Goal: Transaction & Acquisition: Purchase product/service

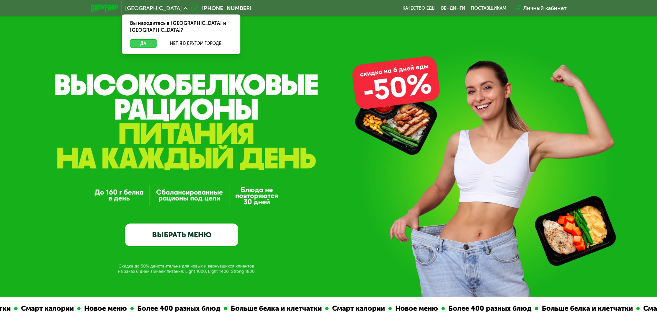
click at [151, 39] on button "Да" at bounding box center [143, 43] width 27 height 8
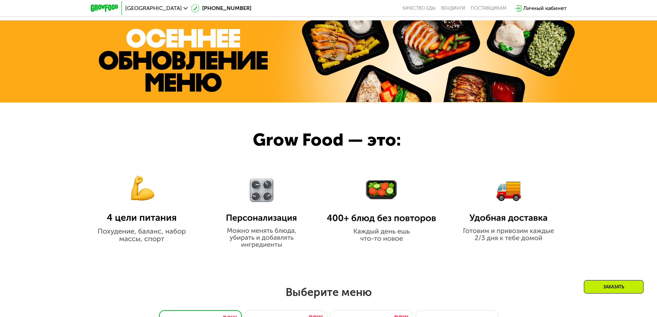
scroll to position [345, 0]
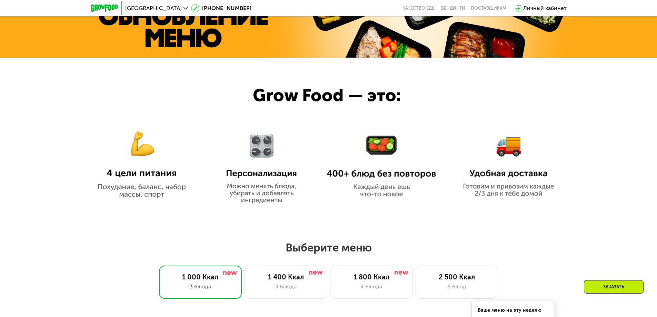
click at [133, 179] on img at bounding box center [141, 158] width 109 height 79
click at [134, 176] on img at bounding box center [141, 158] width 109 height 79
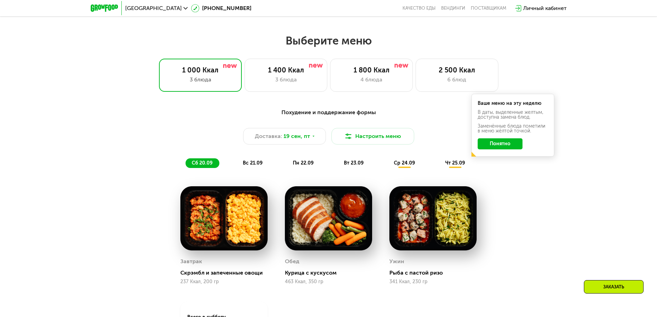
scroll to position [587, 0]
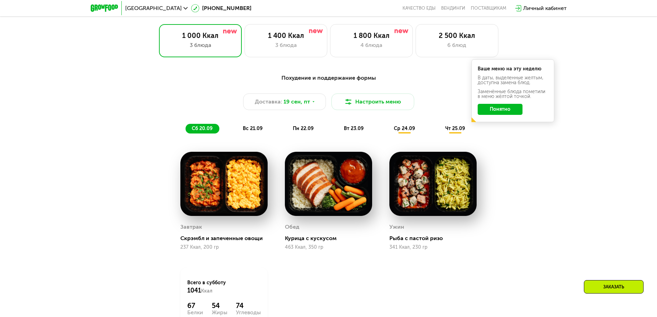
click at [511, 113] on button "Понятно" at bounding box center [500, 109] width 45 height 11
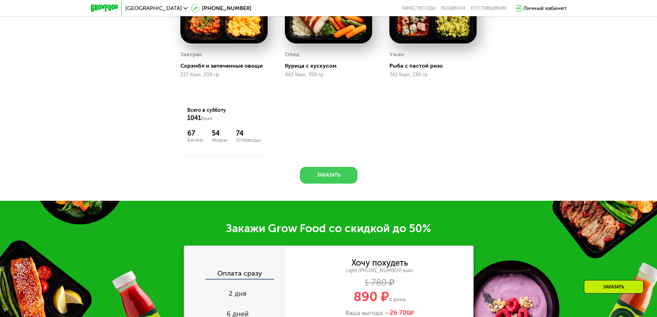
click at [321, 180] on button "Заказать" at bounding box center [328, 175] width 57 height 17
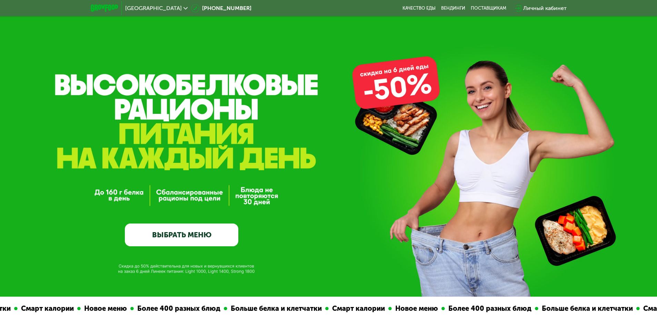
click at [171, 231] on link "ВЫБРАТЬ МЕНЮ" at bounding box center [182, 235] width 114 height 23
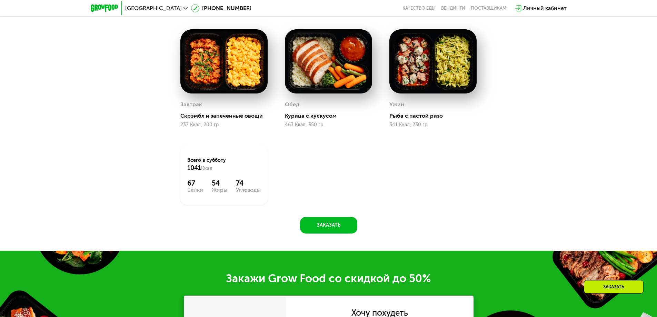
scroll to position [676, 0]
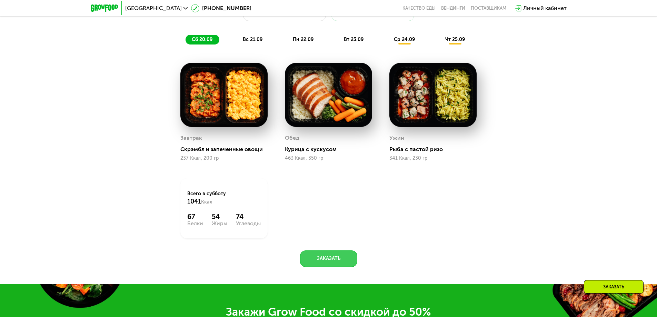
click at [336, 258] on button "Заказать" at bounding box center [328, 259] width 57 height 17
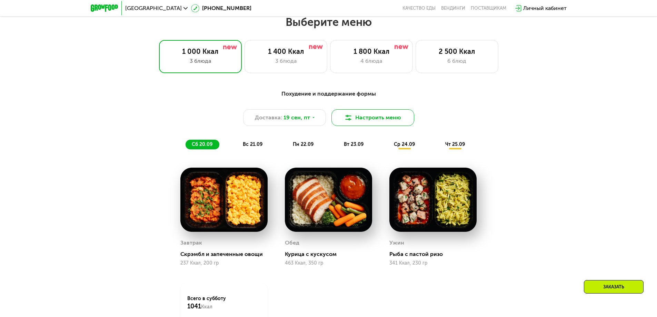
scroll to position [548, 0]
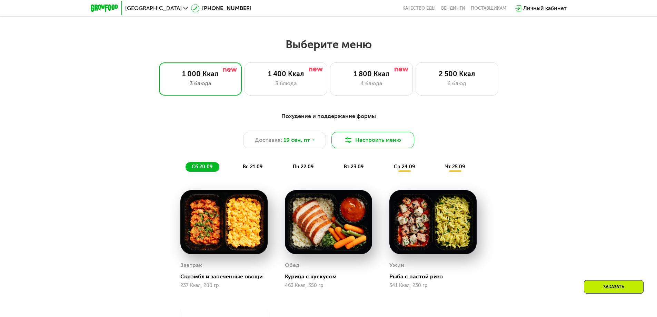
click at [366, 146] on button "Настроить меню" at bounding box center [373, 140] width 83 height 17
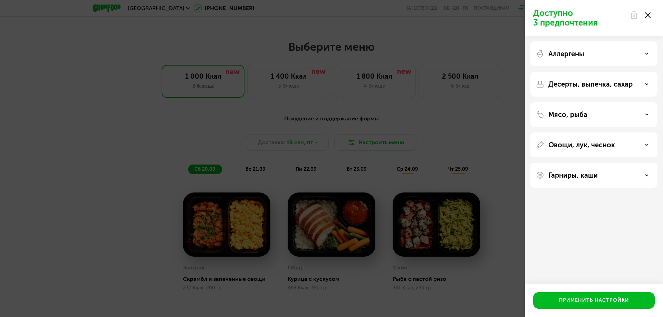
click at [631, 113] on div "Мясо, рыба" at bounding box center [594, 114] width 116 height 8
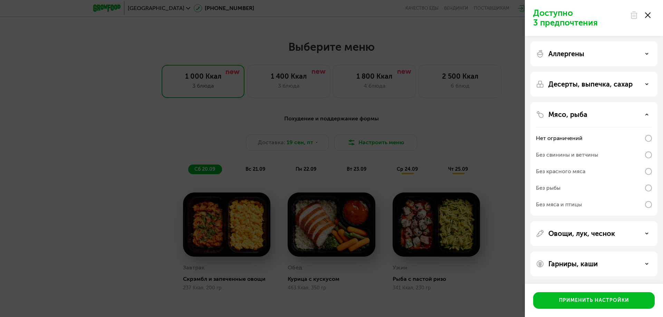
click at [631, 113] on div "Мясо, рыба" at bounding box center [594, 114] width 116 height 8
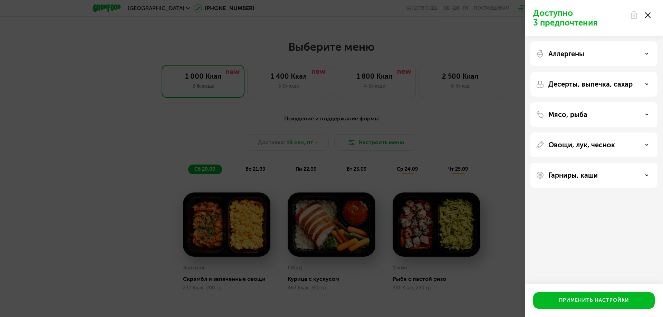
click at [635, 144] on div "Овощи, лук, чеснок" at bounding box center [594, 145] width 116 height 8
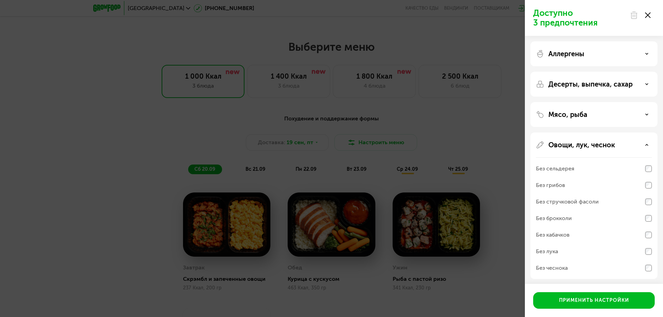
click at [635, 144] on div "Овощи, лук, чеснок" at bounding box center [594, 145] width 116 height 8
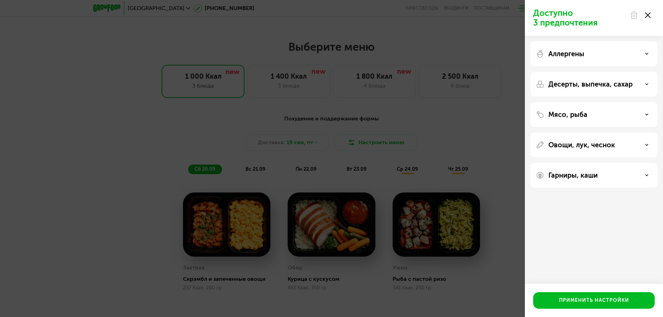
click at [629, 175] on div "Гарниры, каши" at bounding box center [594, 175] width 116 height 8
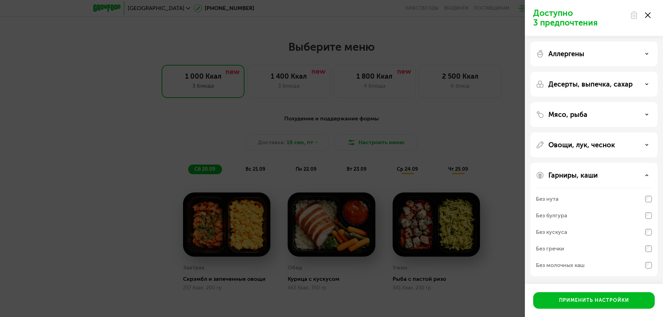
click at [629, 175] on div "Гарниры, каши" at bounding box center [594, 175] width 116 height 8
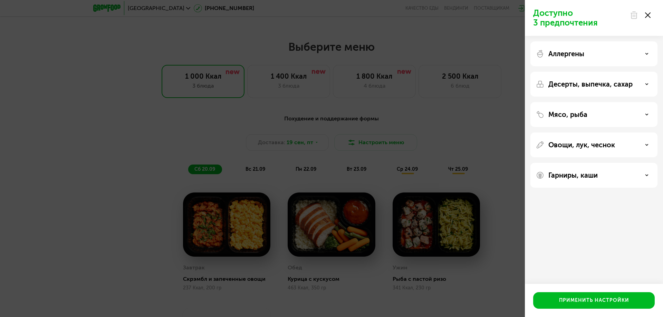
click at [617, 171] on div "Гарниры, каши" at bounding box center [593, 175] width 127 height 25
click at [657, 173] on div "Аллергены Десерты, выпечка, сахар Мясо, рыба Овощи, лук, чеснок Гарниры, каши" at bounding box center [594, 114] width 138 height 157
click at [651, 172] on div "Гарниры, каши" at bounding box center [594, 175] width 116 height 8
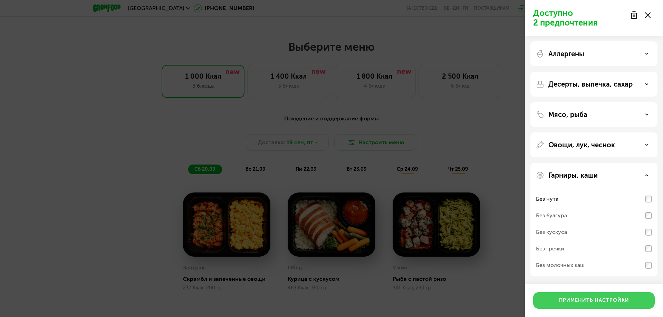
click at [617, 297] on button "Применить настройки" at bounding box center [593, 300] width 121 height 17
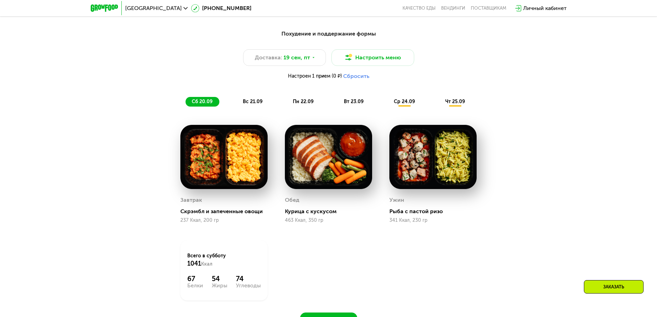
scroll to position [617, 0]
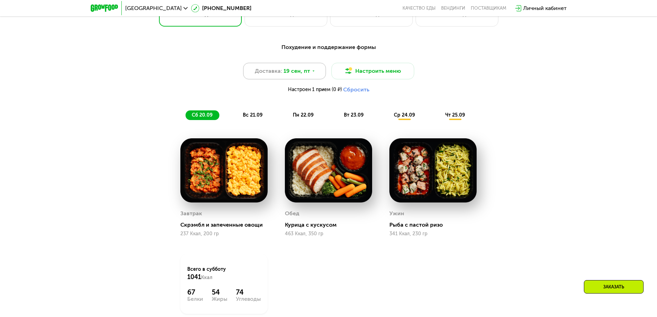
click at [303, 75] on span "19 сен, пт" at bounding box center [297, 71] width 27 height 8
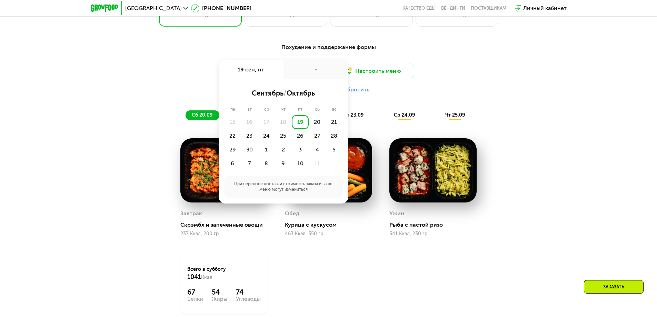
click at [494, 66] on div "Доставка: [DATE] сен, пт - сентябрь / октябрь пн вт ср чт пт сб вс 15 16 17 18 …" at bounding box center [329, 80] width 409 height 34
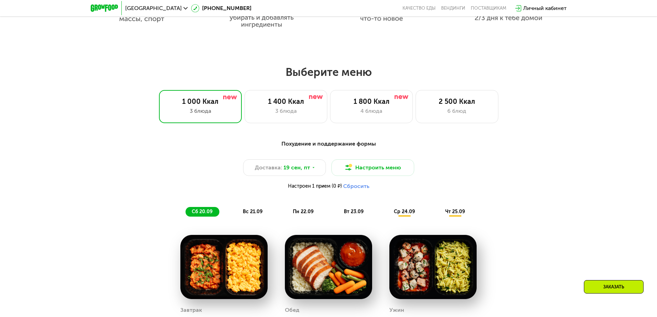
scroll to position [514, 0]
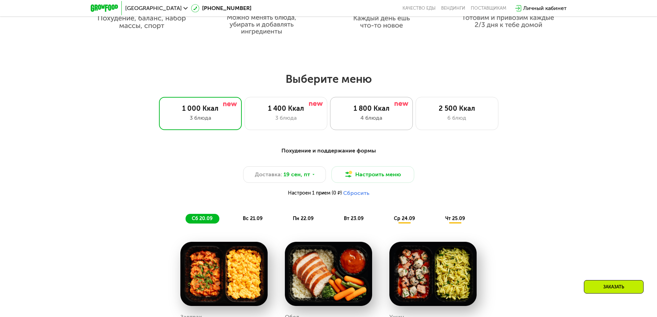
click at [396, 113] on div "1 800 Ккал" at bounding box center [372, 108] width 68 height 8
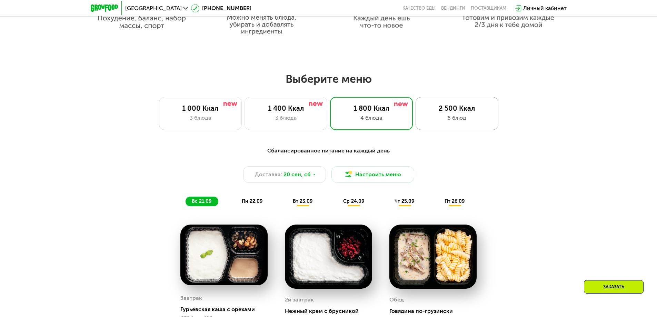
click at [462, 107] on div "2 500 Ккал" at bounding box center [457, 108] width 68 height 8
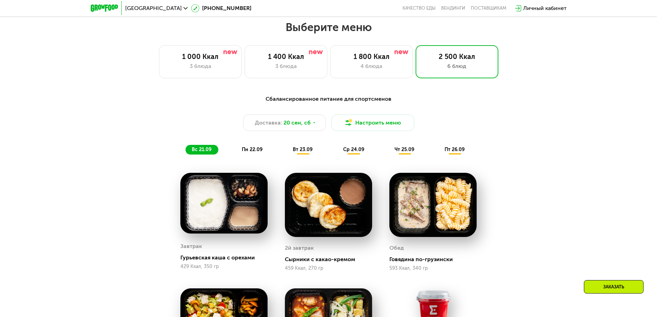
scroll to position [479, 0]
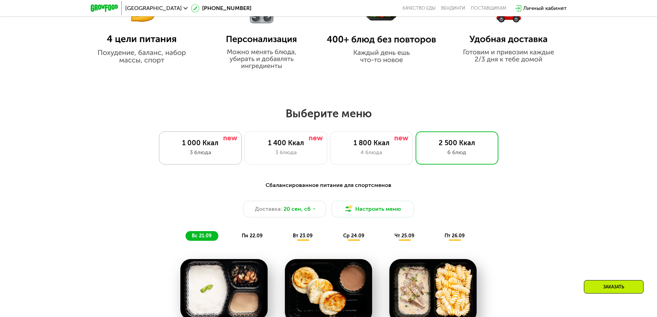
click at [204, 159] on div "1 000 Ккал 3 блюда" at bounding box center [200, 147] width 83 height 33
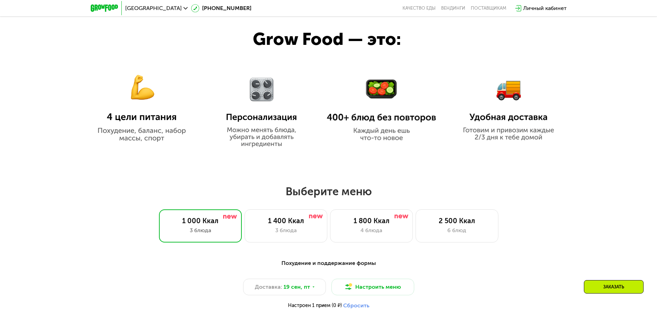
scroll to position [376, 0]
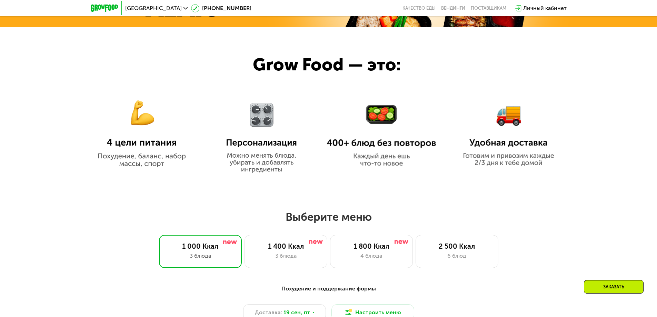
click at [392, 146] on img at bounding box center [381, 135] width 109 height 63
click at [625, 287] on div "Заказать" at bounding box center [614, 286] width 60 height 13
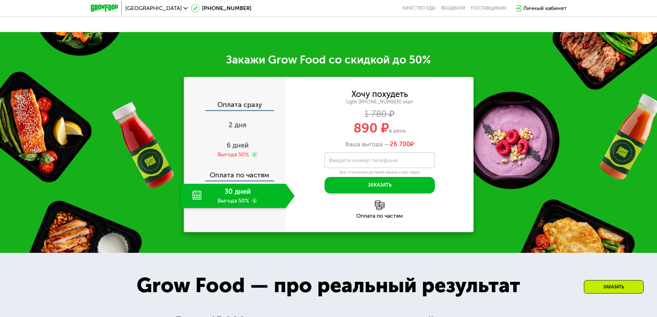
scroll to position [980, 0]
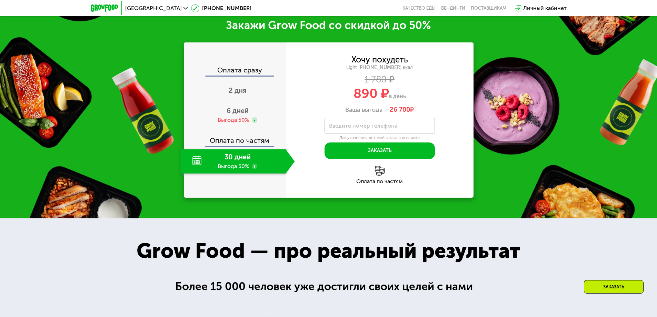
click at [243, 160] on div "30 дней Выгода 50%" at bounding box center [234, 161] width 106 height 24
click at [254, 144] on div "Оплата по частям" at bounding box center [235, 138] width 101 height 16
click at [269, 164] on div "30 дней Выгода 50%" at bounding box center [234, 161] width 106 height 24
click at [253, 169] on use at bounding box center [255, 167] width 6 height 6
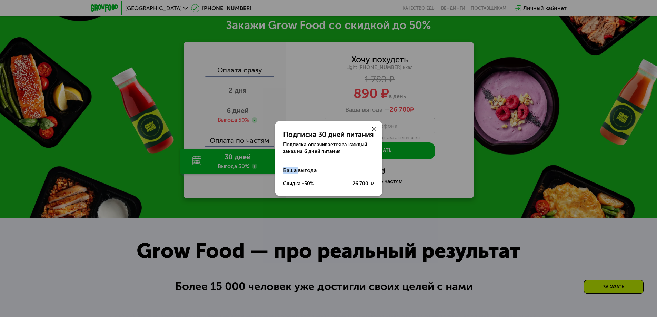
click at [253, 169] on div "Подписка 30 дней питания Подписка оплачивается за каждый заказ на 6 дней питани…" at bounding box center [328, 158] width 657 height 317
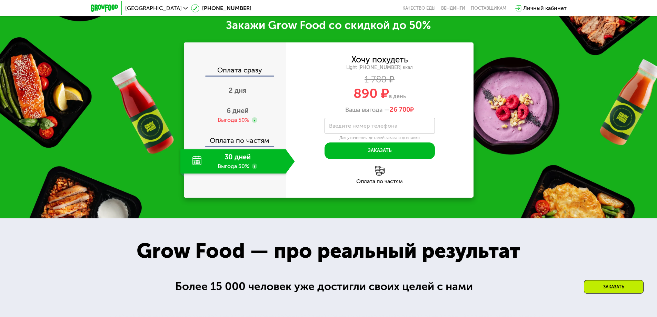
click at [253, 169] on use at bounding box center [255, 167] width 6 height 6
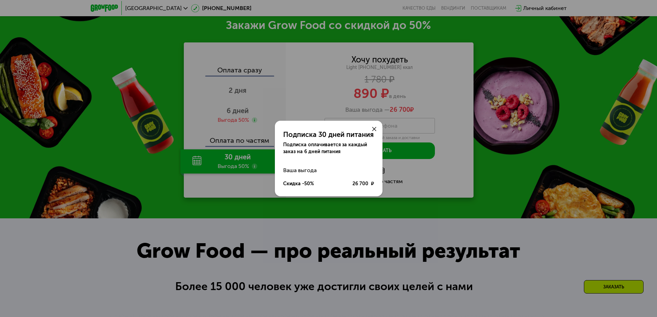
click at [253, 169] on div "Подписка 30 дней питания Подписка оплачивается за каждый заказ на 6 дней питани…" at bounding box center [328, 158] width 657 height 317
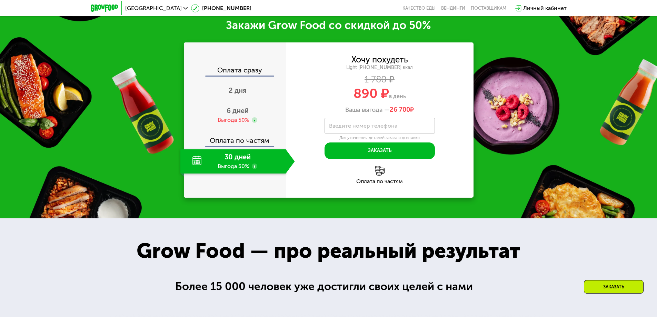
click at [376, 187] on div "Хочу похудеть Light [PHONE_NUMBER] ккал 1 780 ₽ 890 ₽ в день Ваша выгода — 26 7…" at bounding box center [380, 119] width 188 height 155
click at [370, 181] on div "Оплата по частям" at bounding box center [380, 182] width 188 height 6
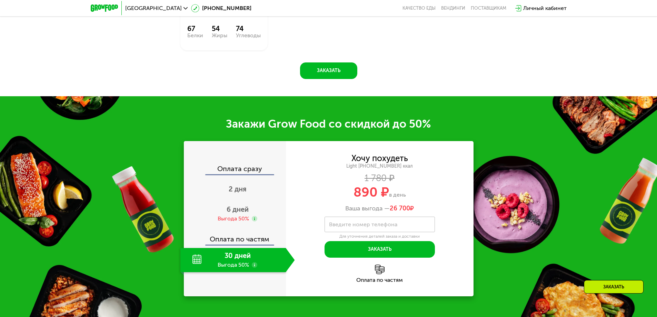
scroll to position [807, 0]
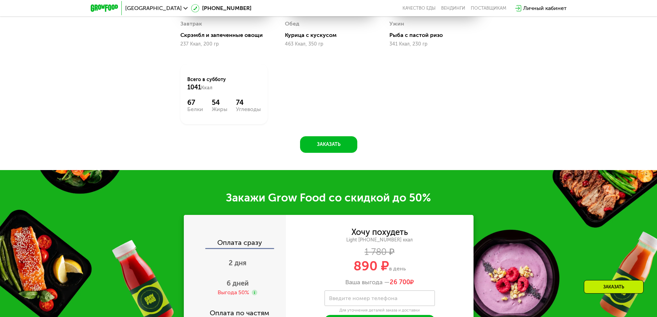
click at [606, 290] on div "Заказать" at bounding box center [614, 286] width 60 height 13
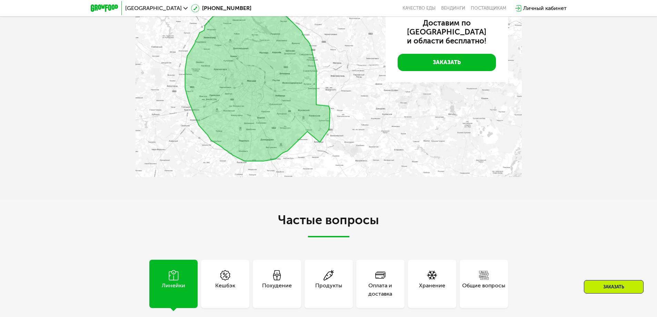
scroll to position [1912, 0]
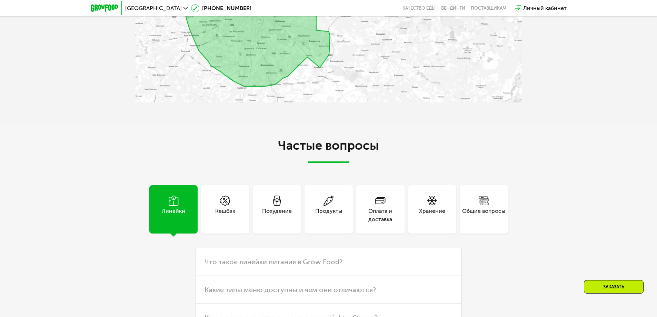
click at [383, 223] on div "Оплата и доставка" at bounding box center [381, 209] width 48 height 48
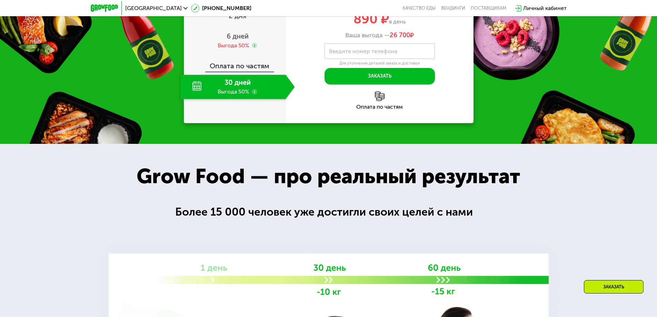
scroll to position [980, 0]
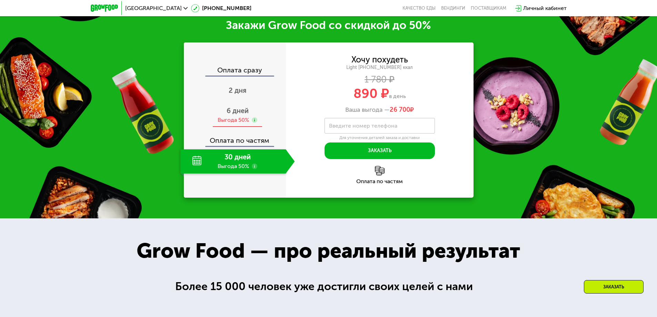
click at [249, 118] on div "6 дней Выгода 50%" at bounding box center [238, 115] width 115 height 24
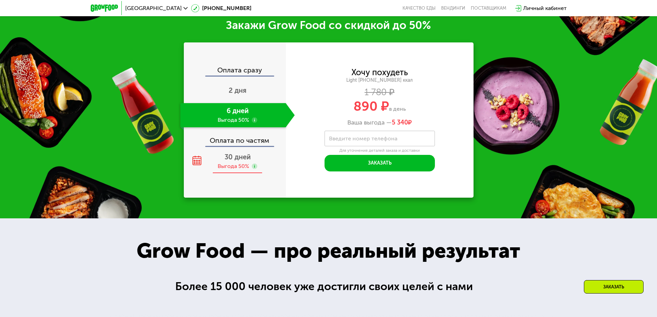
click at [244, 161] on span "30 дней" at bounding box center [238, 157] width 26 height 8
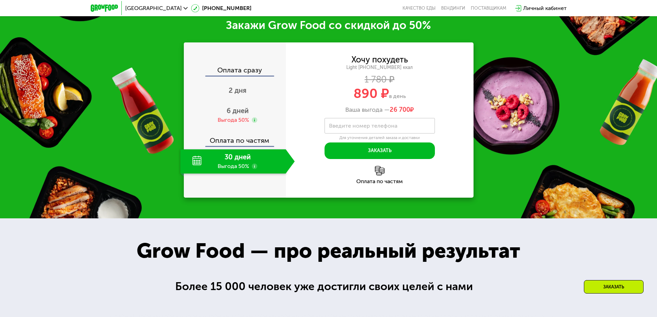
click at [271, 165] on div "30 дней Выгода 50%" at bounding box center [234, 161] width 106 height 24
click at [255, 167] on use at bounding box center [255, 167] width 6 height 6
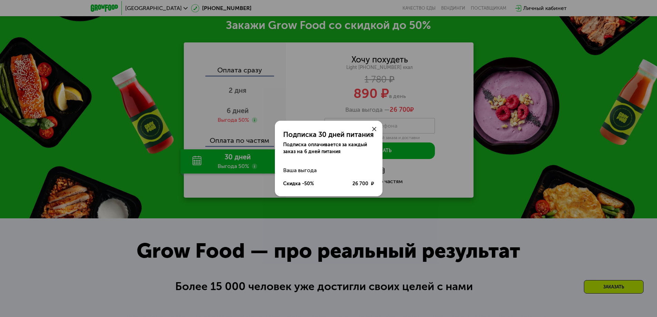
click at [538, 149] on div "Подписка 30 дней питания Подписка оплачивается за каждый заказ на 6 дней питани…" at bounding box center [328, 158] width 657 height 317
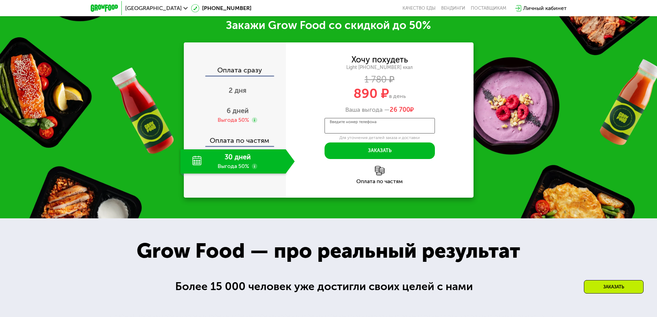
click at [421, 131] on input "Введите номер телефона" at bounding box center [380, 126] width 110 height 16
click at [184, 10] on icon at bounding box center [186, 8] width 4 height 4
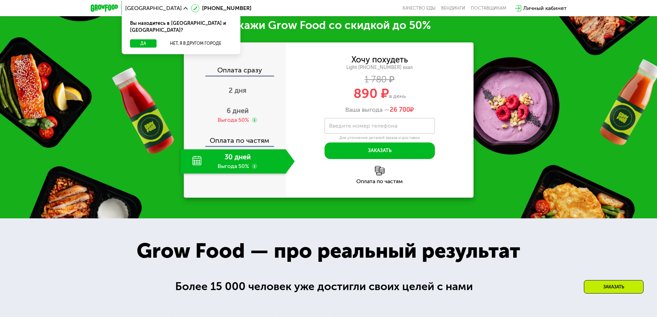
click at [184, 10] on icon at bounding box center [186, 8] width 4 height 4
click at [379, 128] on label "Введите номер телефона" at bounding box center [363, 126] width 68 height 4
click at [379, 130] on input "Введите номер телефона" at bounding box center [380, 126] width 110 height 16
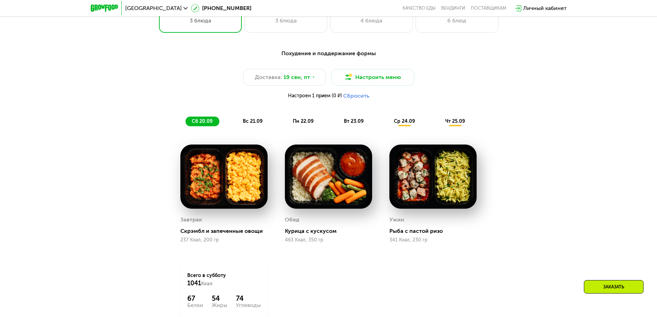
scroll to position [566, 0]
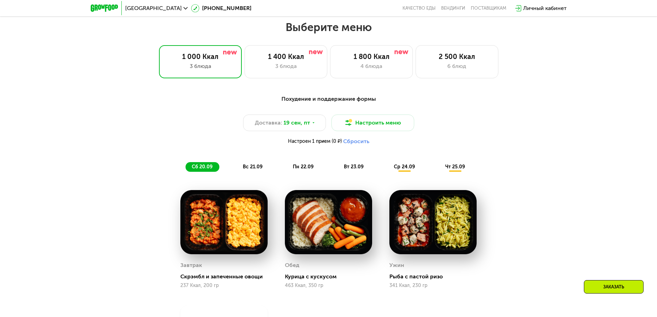
click at [254, 169] on span "вс 21.09" at bounding box center [253, 167] width 20 height 6
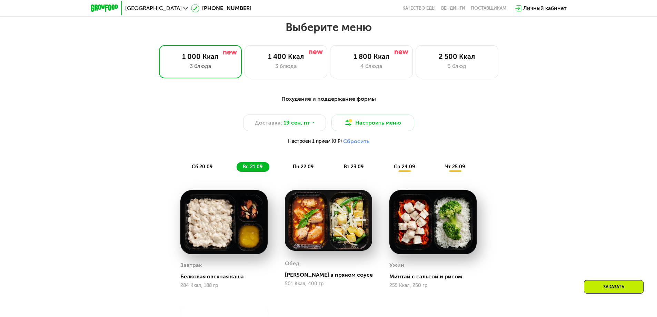
click at [296, 167] on span "пн 22.09" at bounding box center [303, 167] width 21 height 6
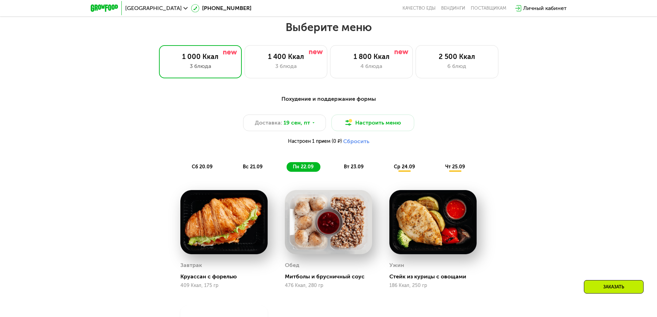
scroll to position [600, 0]
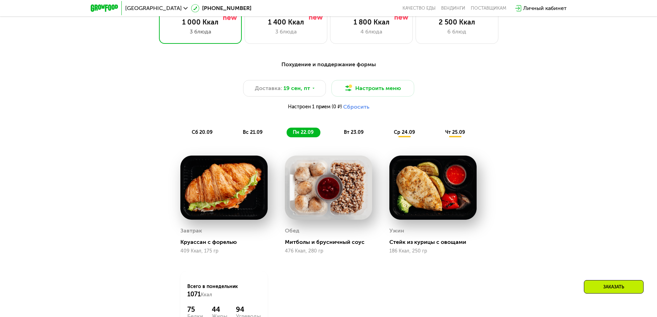
click at [349, 137] on div "вт 23.09" at bounding box center [354, 133] width 33 height 10
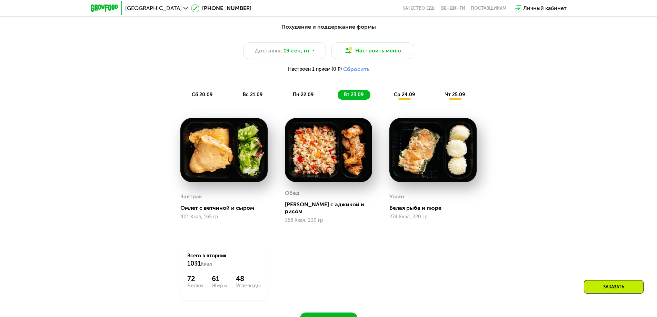
scroll to position [635, 0]
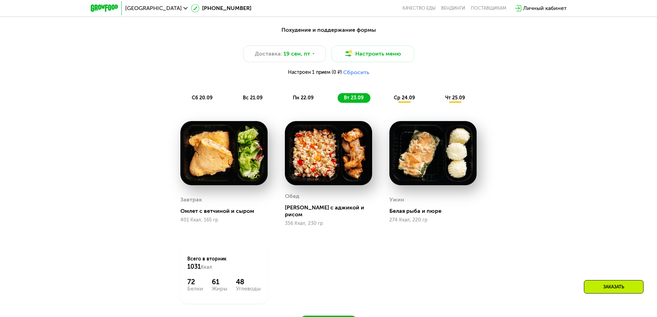
click at [409, 101] on span "ср 24.09" at bounding box center [404, 98] width 21 height 6
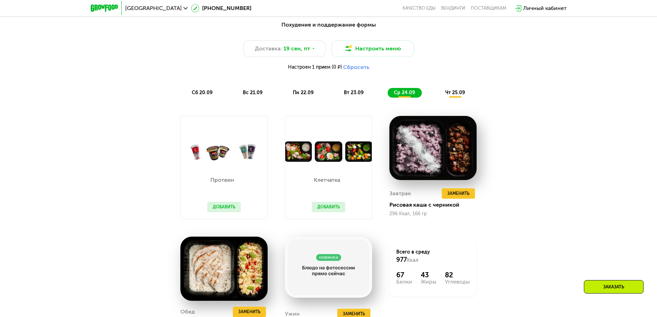
scroll to position [566, 0]
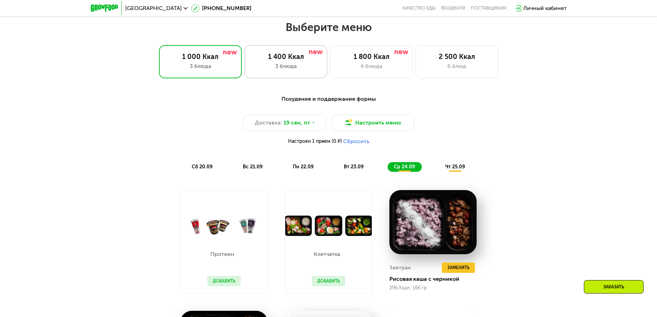
click at [306, 69] on div "3 блюда" at bounding box center [286, 66] width 68 height 8
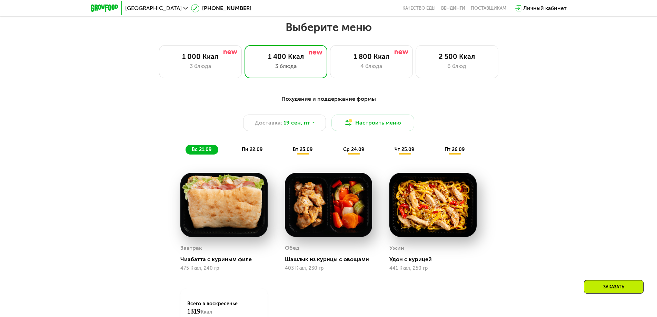
click at [236, 206] on img at bounding box center [224, 205] width 87 height 64
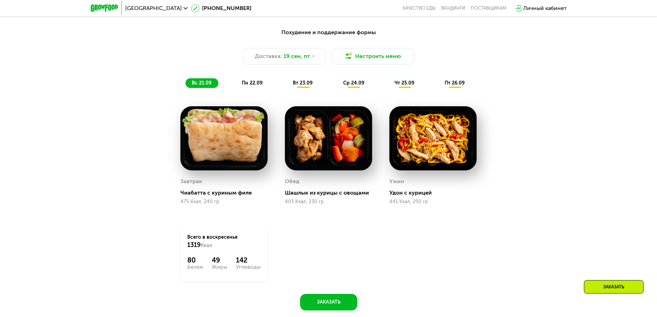
scroll to position [635, 0]
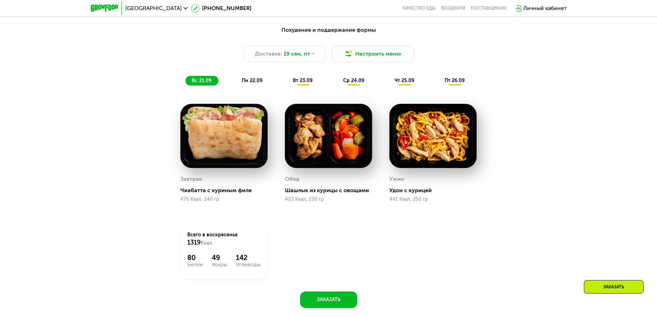
click at [256, 82] on span "пн 22.09" at bounding box center [252, 81] width 21 height 6
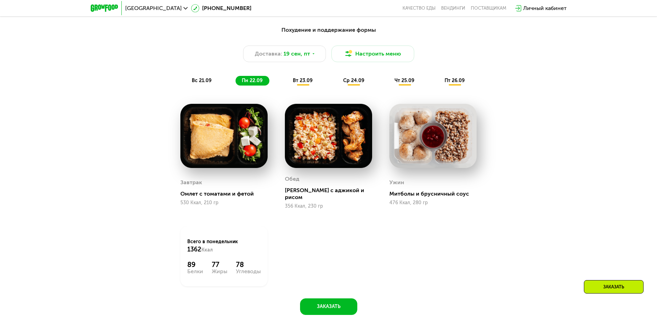
click at [221, 150] on img at bounding box center [224, 136] width 87 height 64
click at [301, 84] on span "вт 23.09" at bounding box center [303, 81] width 20 height 6
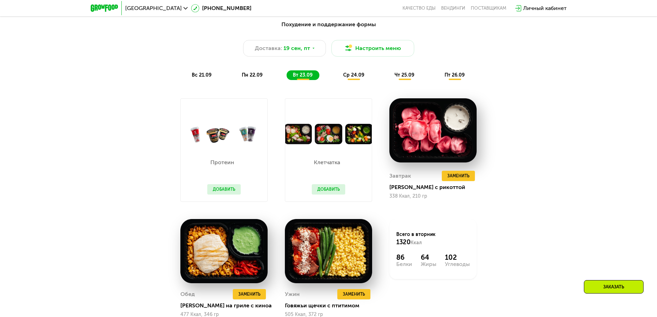
scroll to position [566, 0]
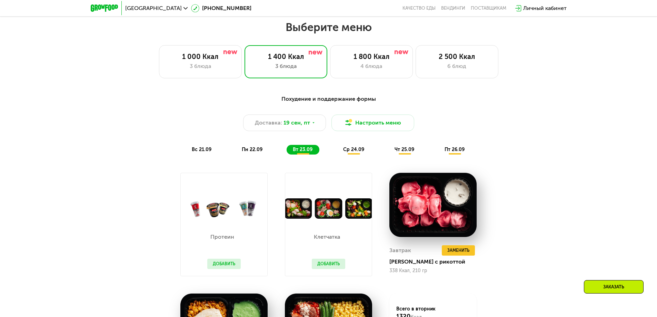
click at [354, 151] on span "ср 24.09" at bounding box center [353, 150] width 21 height 6
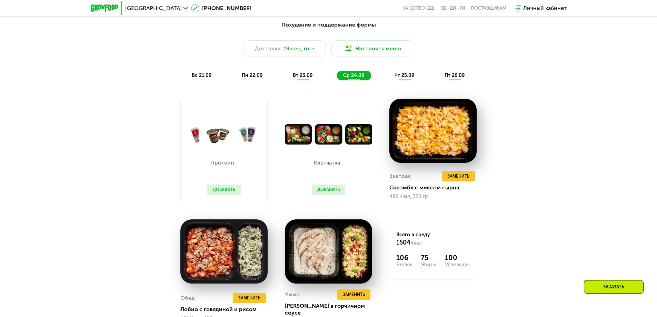
scroll to position [635, 0]
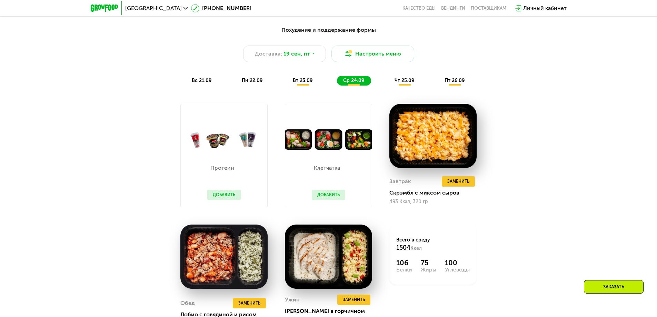
click at [402, 84] on span "чт 25.09" at bounding box center [405, 81] width 20 height 6
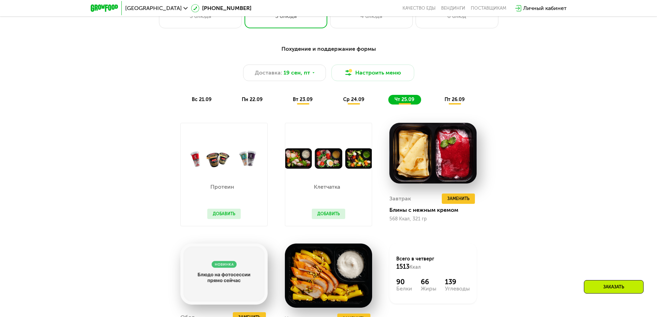
scroll to position [600, 0]
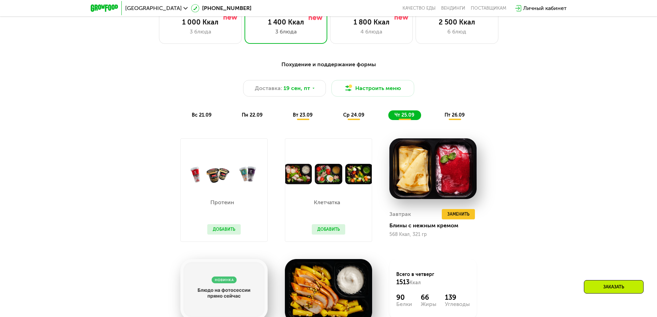
click at [451, 118] on span "пт 26.09" at bounding box center [455, 115] width 20 height 6
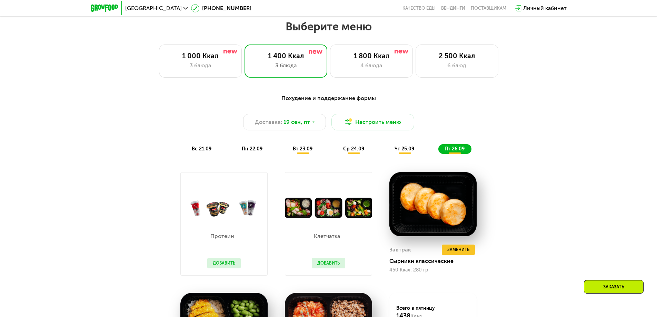
scroll to position [566, 0]
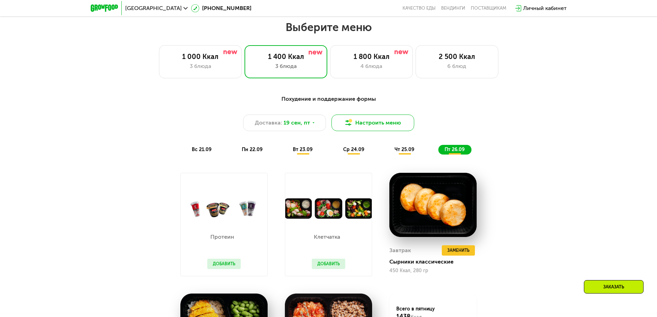
click at [393, 126] on button "Настроить меню" at bounding box center [373, 123] width 83 height 17
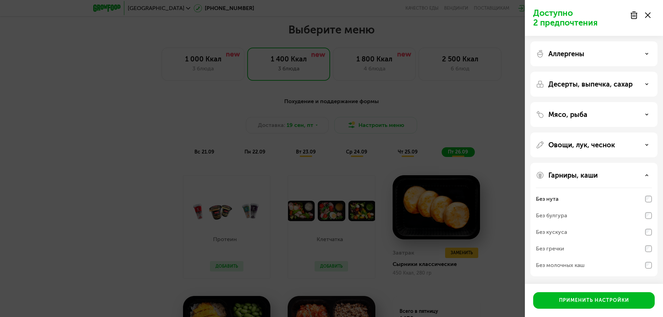
click at [211, 134] on div "Доступно 2 предпочтения Аллергены Десерты, выпечка, сахар Мясо, рыба Овощи, лук…" at bounding box center [331, 158] width 663 height 317
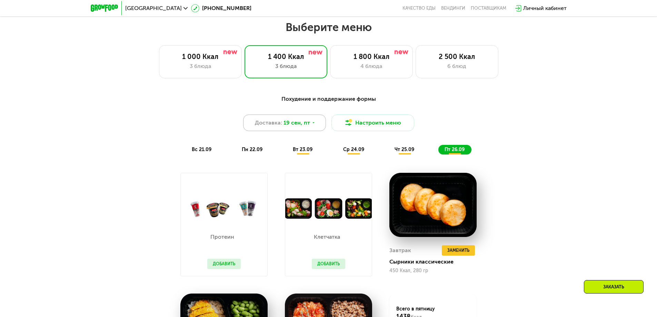
click at [308, 127] on span "19 сен, пт" at bounding box center [297, 123] width 27 height 8
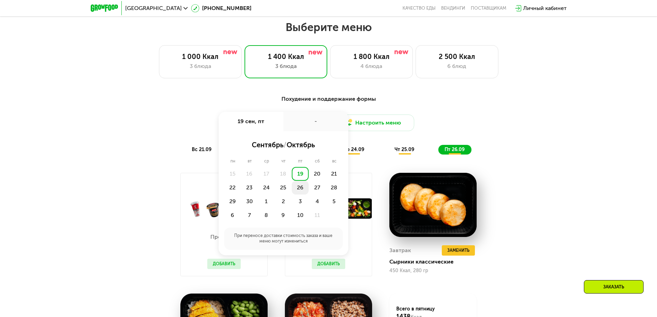
click at [302, 188] on div "26" at bounding box center [300, 188] width 17 height 14
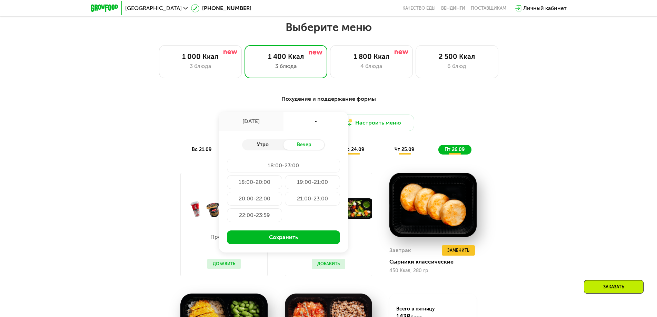
click at [265, 148] on div "Утро" at bounding box center [262, 145] width 41 height 10
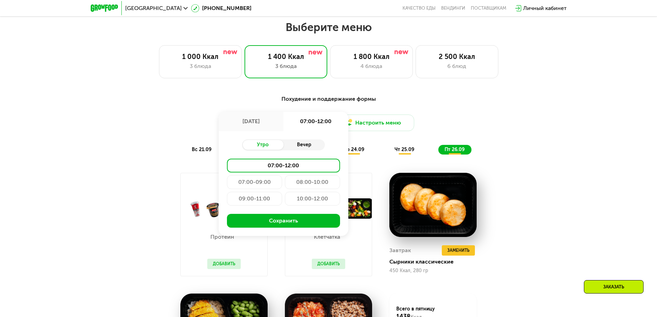
click at [298, 147] on div "Вечер" at bounding box center [304, 145] width 41 height 10
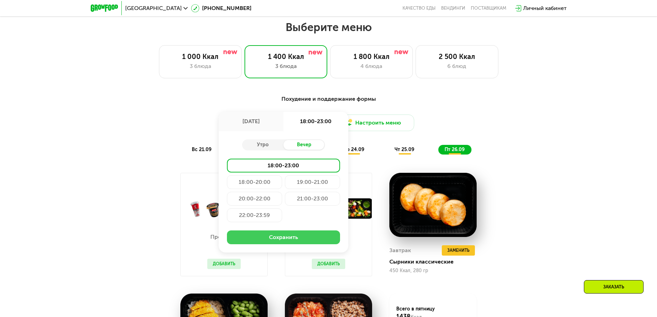
click at [288, 239] on button "Сохранить" at bounding box center [283, 238] width 113 height 14
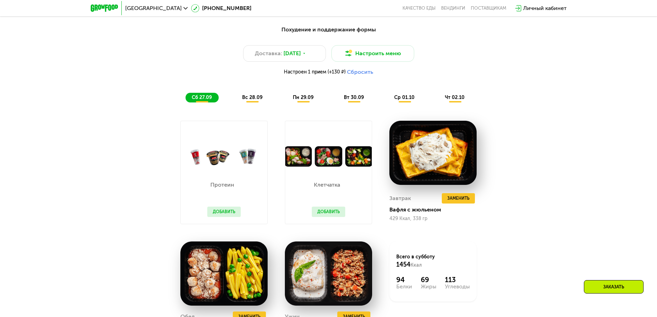
scroll to position [635, 0]
click at [250, 103] on div "вс 28.09" at bounding box center [252, 98] width 33 height 10
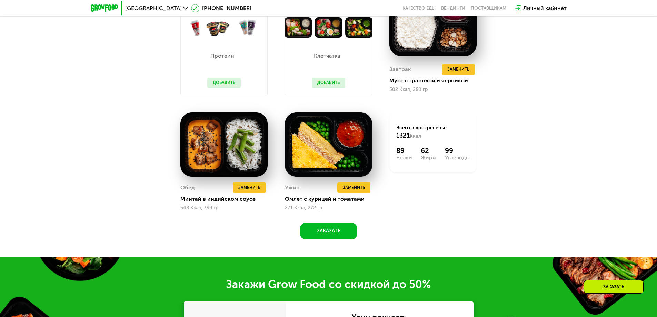
scroll to position [669, 0]
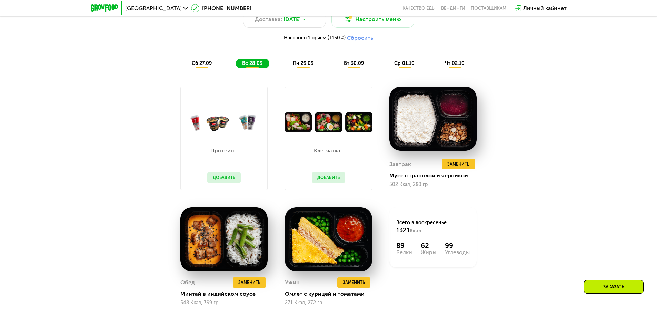
click at [292, 64] on div "пн 29.09" at bounding box center [304, 64] width 34 height 10
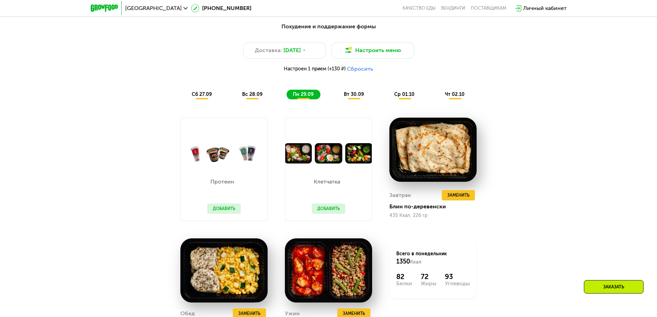
scroll to position [635, 0]
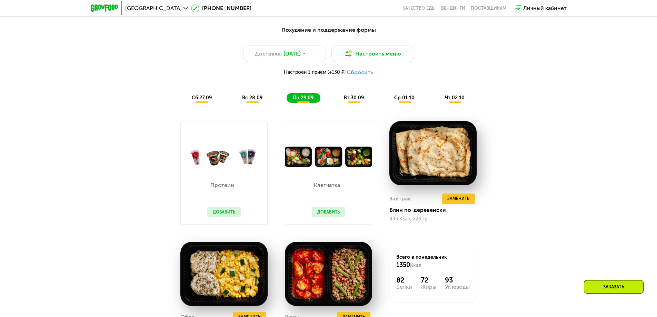
click at [359, 98] on span "вт 30.09" at bounding box center [354, 98] width 20 height 6
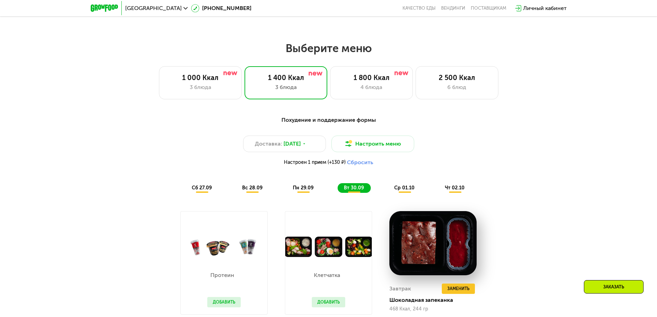
scroll to position [531, 0]
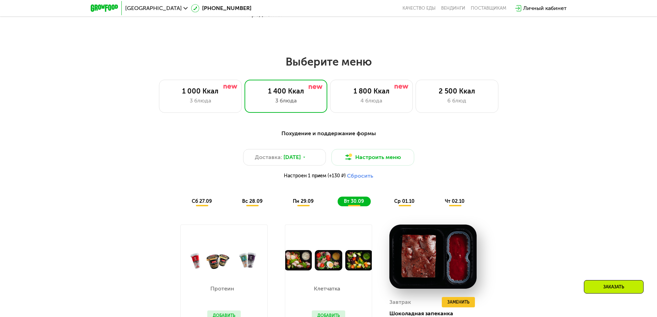
click at [411, 203] on span "ср 01.10" at bounding box center [404, 201] width 20 height 6
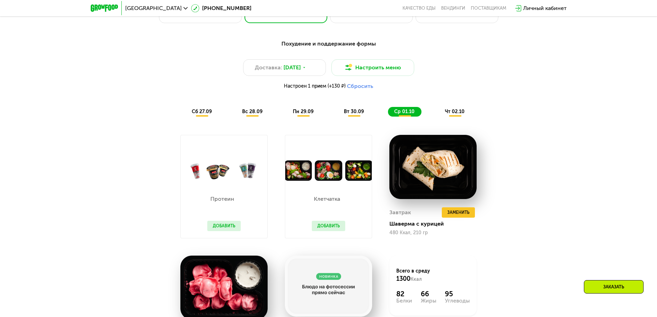
scroll to position [566, 0]
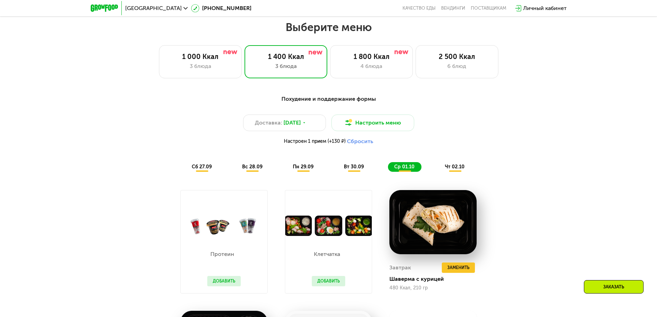
click at [457, 170] on span "чт 02.10" at bounding box center [455, 167] width 20 height 6
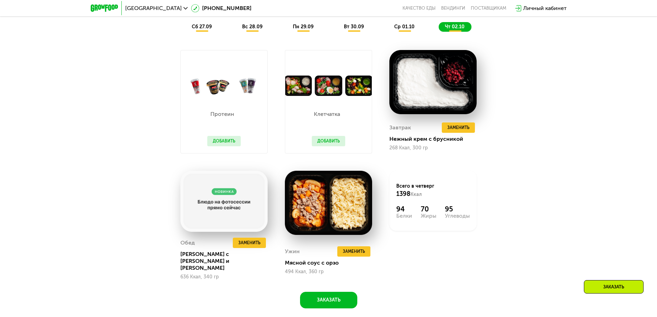
scroll to position [738, 0]
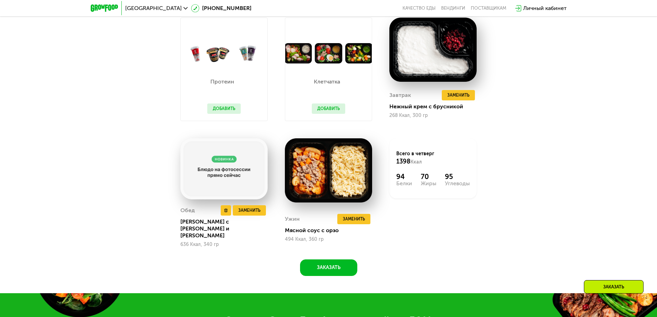
click at [230, 177] on img at bounding box center [224, 168] width 87 height 61
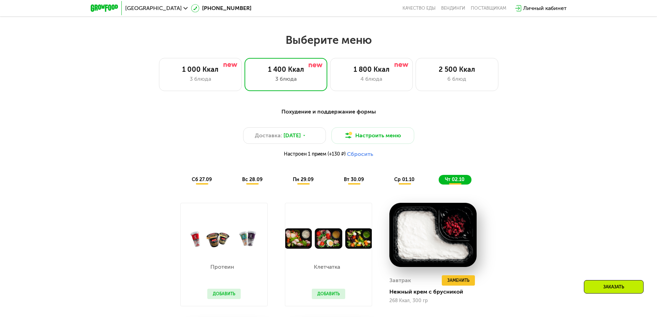
scroll to position [531, 0]
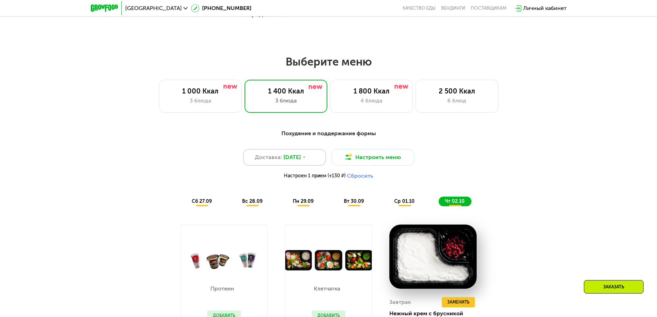
click at [293, 159] on span "[DATE]" at bounding box center [292, 157] width 17 height 8
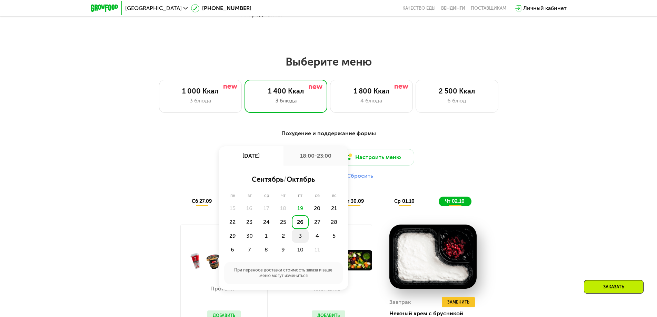
click at [298, 239] on div "3" at bounding box center [300, 236] width 17 height 14
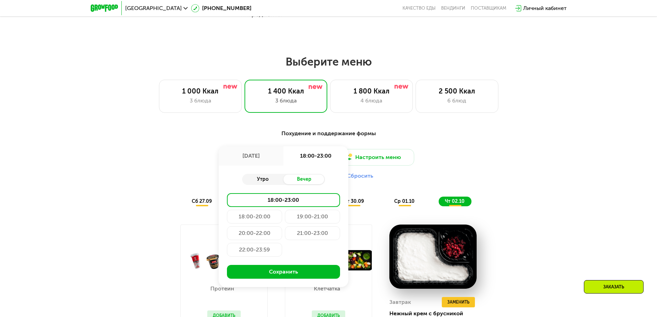
click at [272, 180] on div "Утро" at bounding box center [262, 180] width 41 height 10
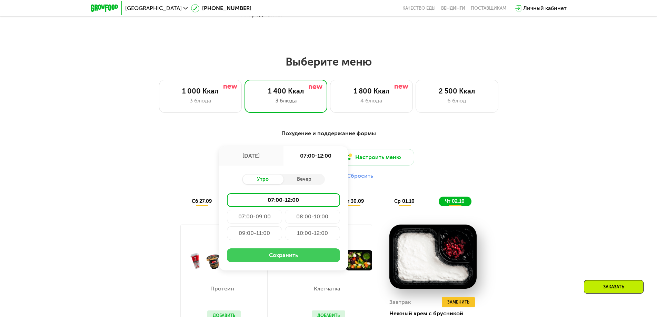
click at [299, 258] on button "Сохранить" at bounding box center [283, 256] width 113 height 14
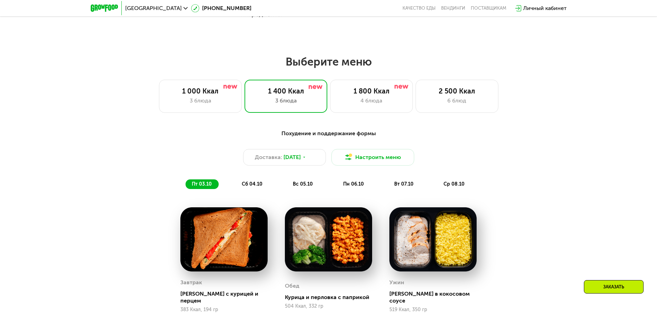
click at [254, 185] on span "сб 04.10" at bounding box center [252, 184] width 21 height 6
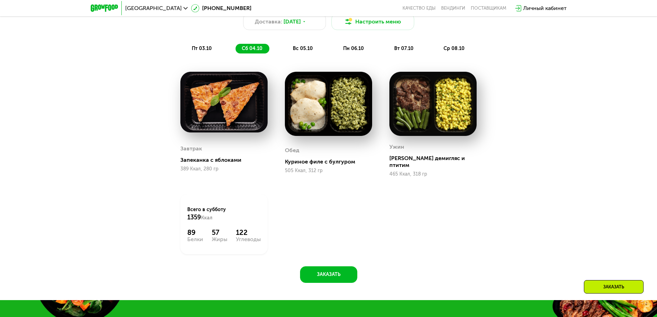
scroll to position [600, 0]
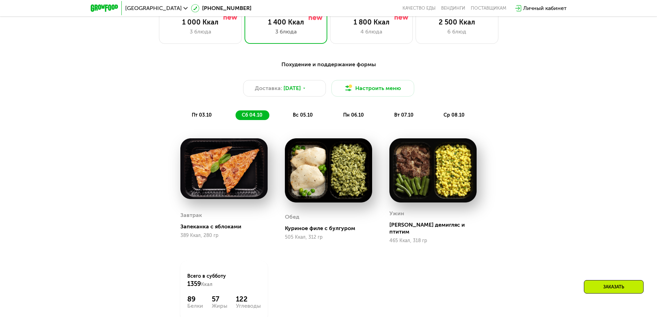
click at [304, 116] on span "вс 05.10" at bounding box center [303, 115] width 20 height 6
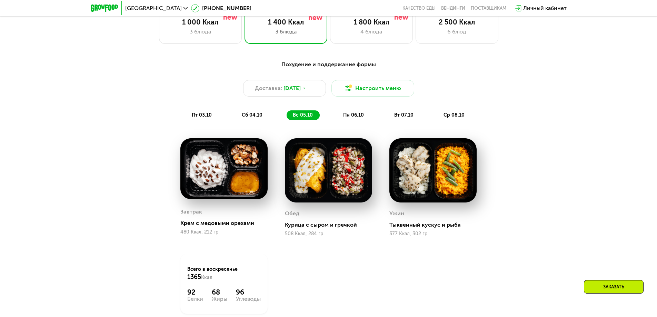
click at [309, 166] on img at bounding box center [328, 170] width 87 height 64
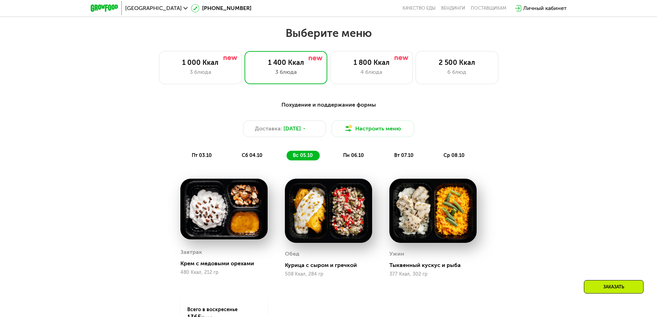
scroll to position [497, 0]
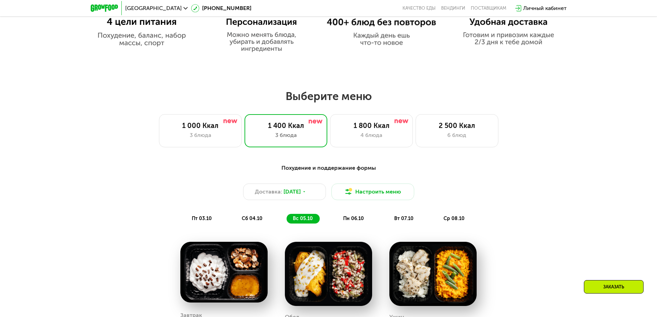
click at [357, 219] on span "пн 06.10" at bounding box center [353, 219] width 21 height 6
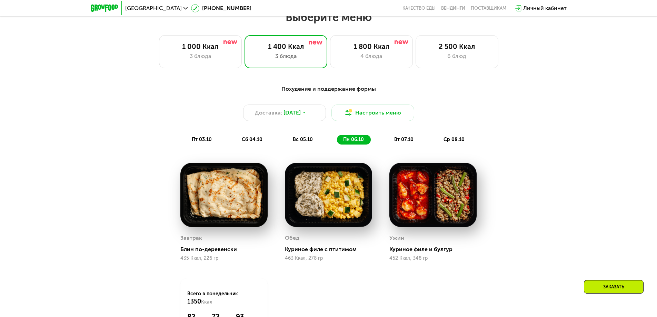
scroll to position [566, 0]
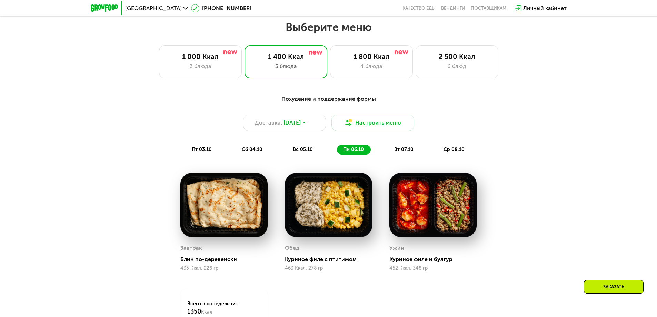
click at [402, 150] on span "вт 07.10" at bounding box center [403, 150] width 19 height 6
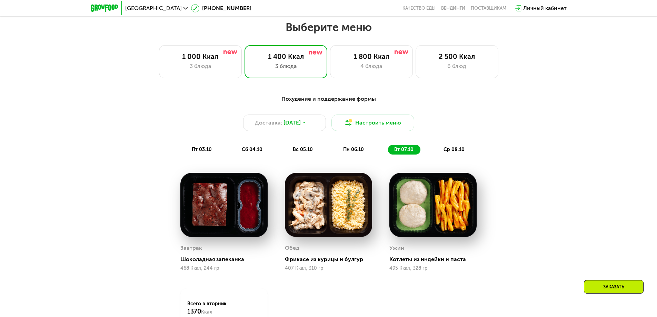
click at [448, 153] on span "ср 08.10" at bounding box center [454, 150] width 21 height 6
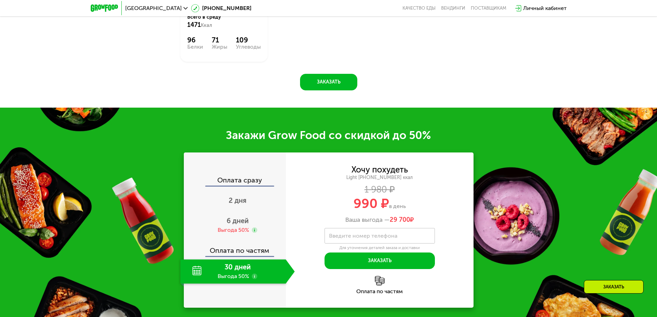
scroll to position [876, 0]
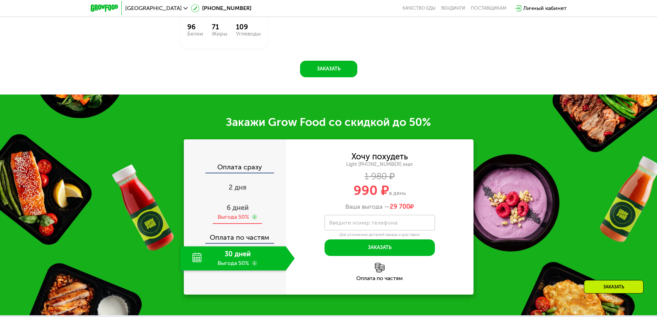
click at [253, 216] on icon at bounding box center [255, 217] width 6 height 6
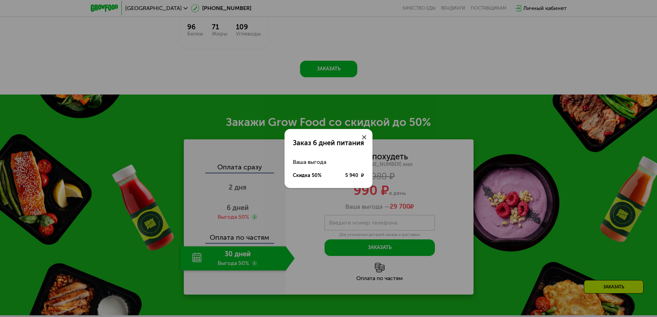
click at [363, 138] on icon at bounding box center [364, 137] width 4 height 4
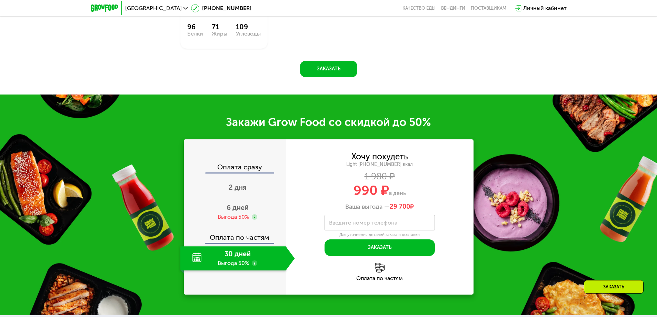
click at [255, 265] on use at bounding box center [255, 264] width 6 height 6
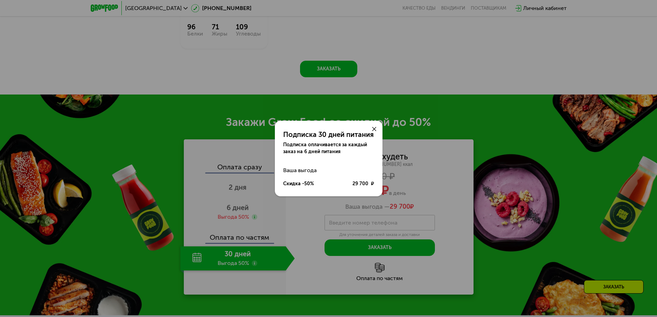
click at [292, 257] on div "Подписка 30 дней питания Подписка оплачивается за каждый заказ на 6 дней питани…" at bounding box center [328, 158] width 657 height 317
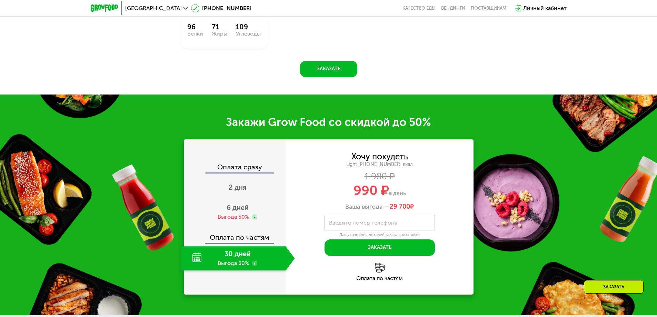
click at [378, 273] on img at bounding box center [380, 268] width 10 height 10
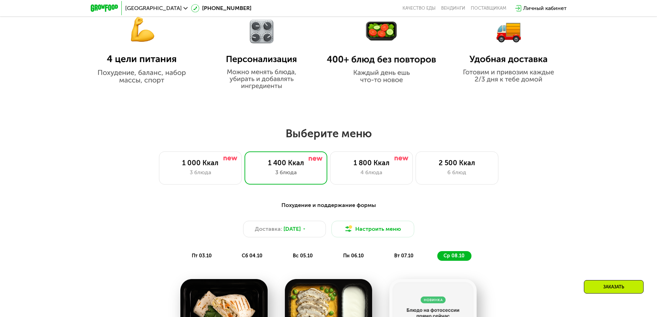
scroll to position [462, 0]
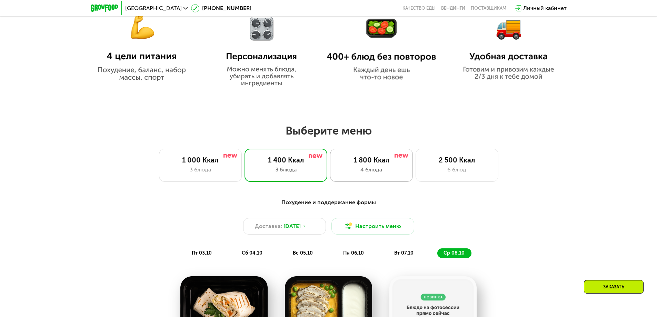
click at [368, 171] on div "4 блюда" at bounding box center [372, 170] width 68 height 8
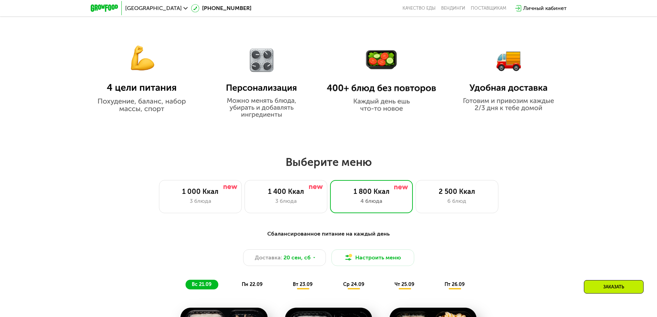
scroll to position [428, 0]
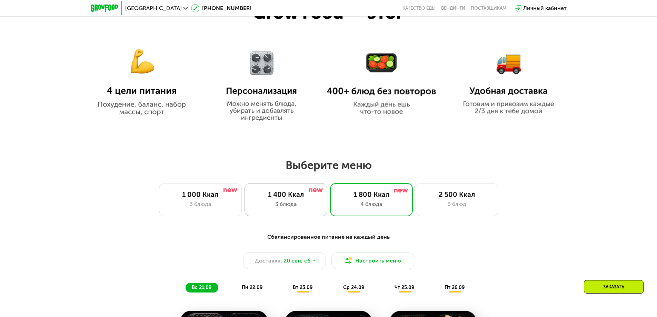
click at [291, 199] on div "1 400 Ккал" at bounding box center [286, 195] width 68 height 8
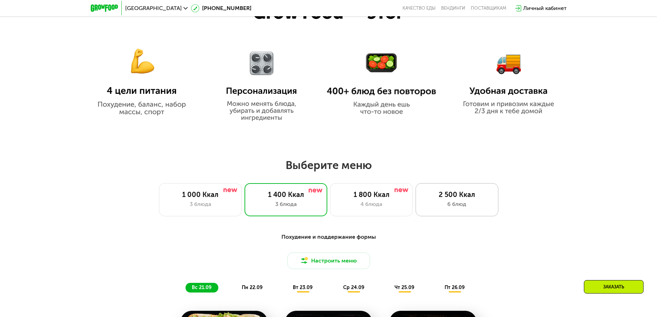
click at [466, 208] on div "6 блюд" at bounding box center [457, 204] width 68 height 8
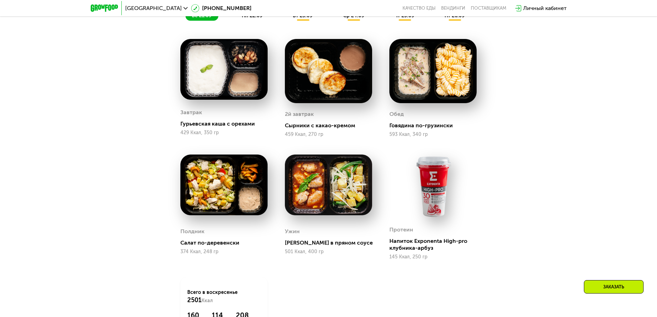
scroll to position [704, 0]
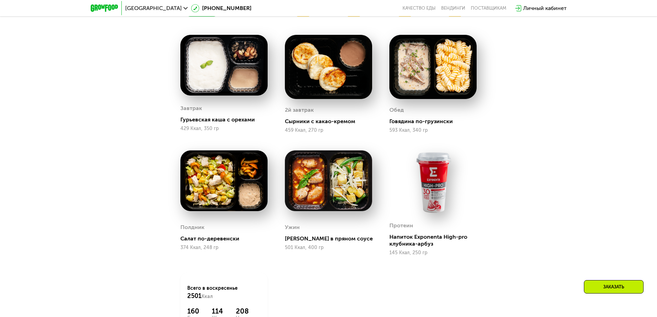
click at [448, 202] on img at bounding box center [433, 182] width 87 height 64
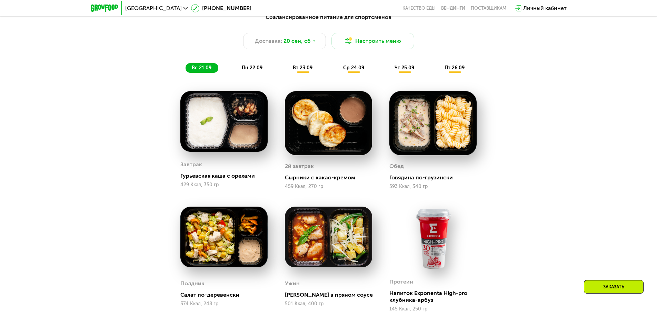
scroll to position [531, 0]
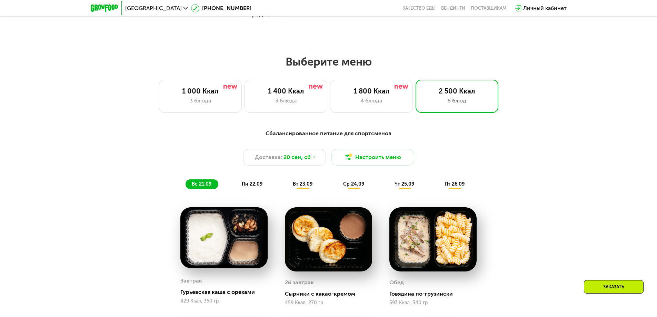
click at [255, 185] on span "пн 22.09" at bounding box center [252, 184] width 21 height 6
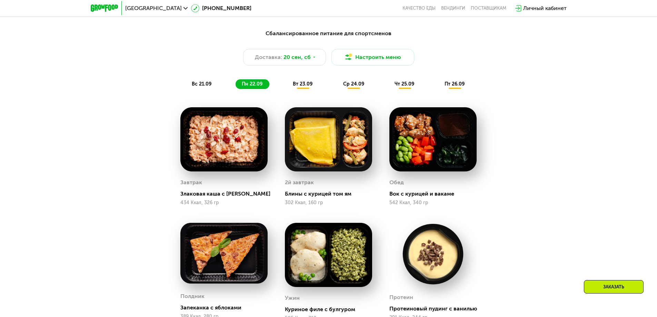
scroll to position [635, 0]
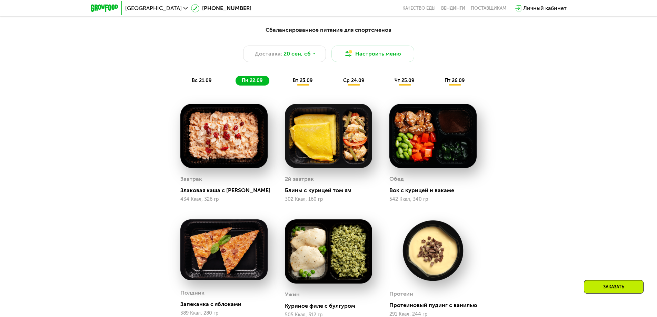
click at [289, 184] on div "2й завтрак" at bounding box center [299, 179] width 29 height 10
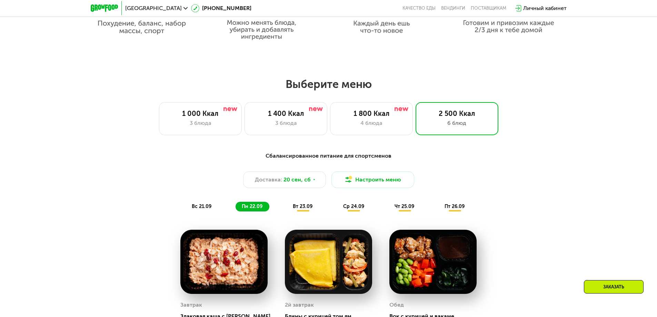
scroll to position [497, 0]
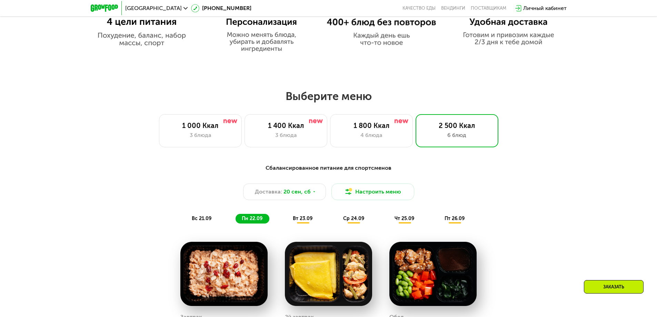
click at [301, 220] on span "вт 23.09" at bounding box center [303, 219] width 20 height 6
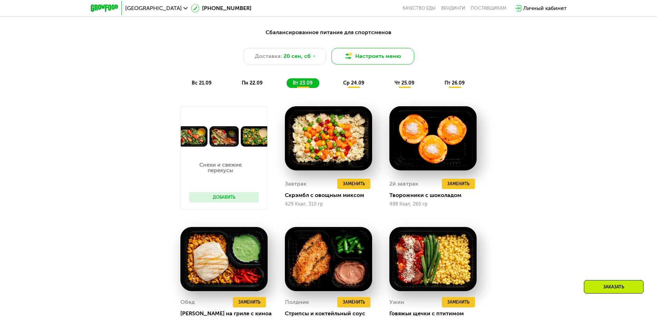
scroll to position [566, 0]
